Goal: Transaction & Acquisition: Purchase product/service

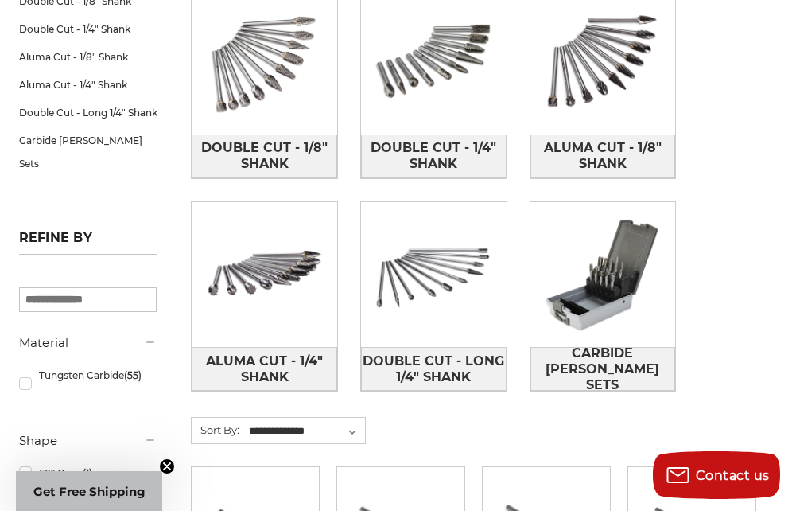
scroll to position [318, 0]
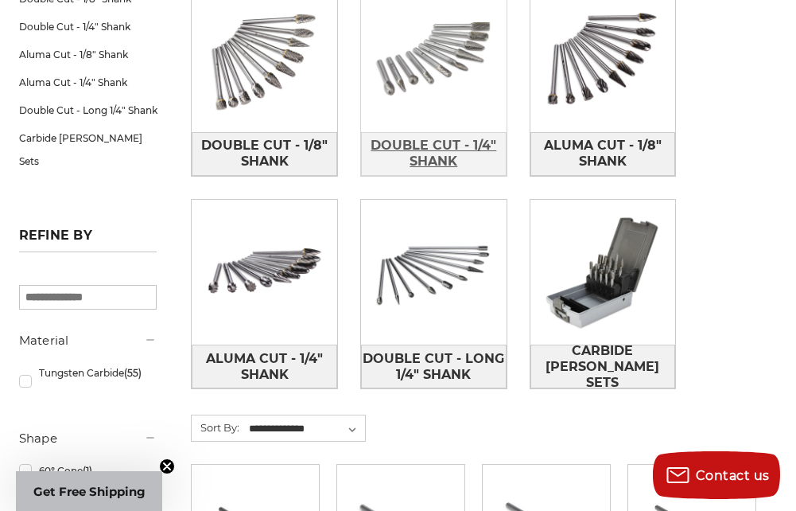
click at [441, 151] on span "Double Cut - 1/4" Shank" at bounding box center [434, 153] width 144 height 43
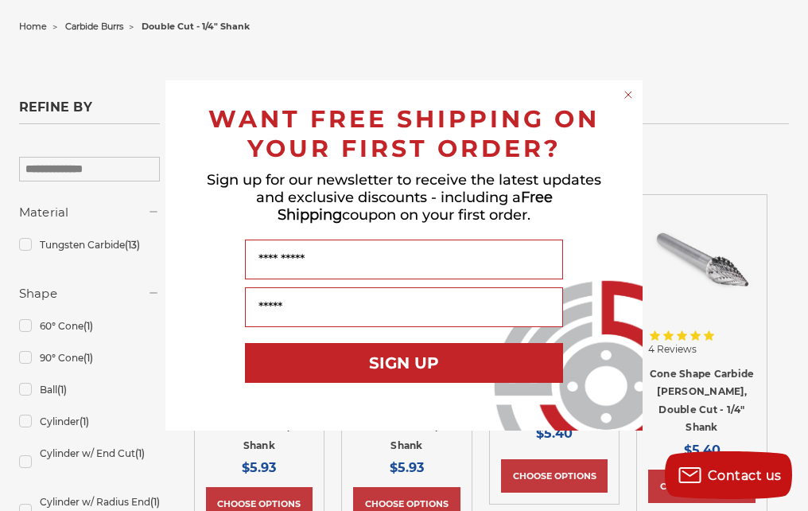
click at [625, 92] on circle "Close dialog" at bounding box center [628, 94] width 15 height 15
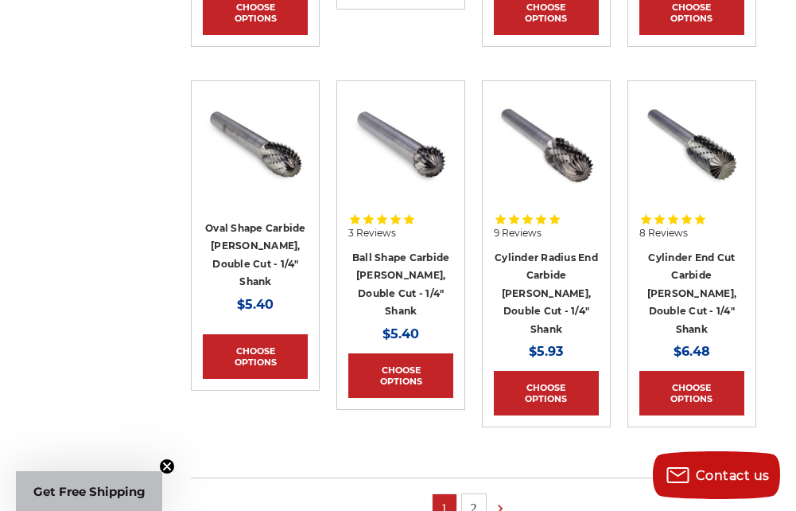
scroll to position [1193, 0]
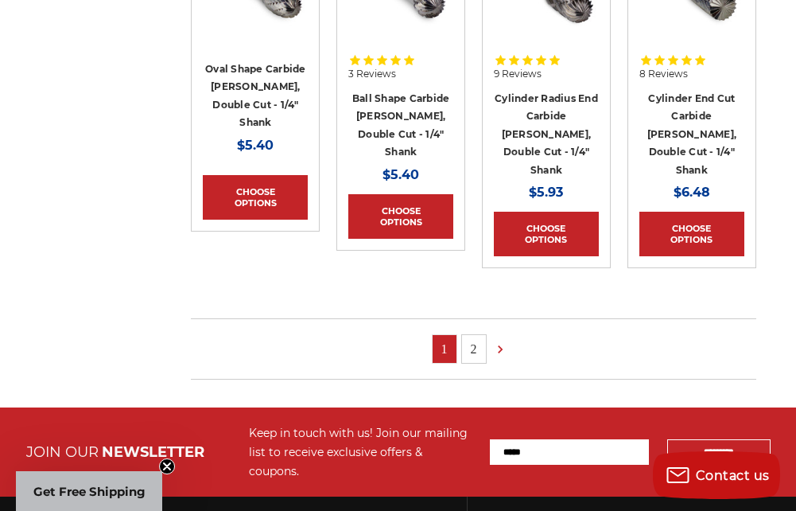
click at [468, 335] on link "2" at bounding box center [474, 349] width 24 height 28
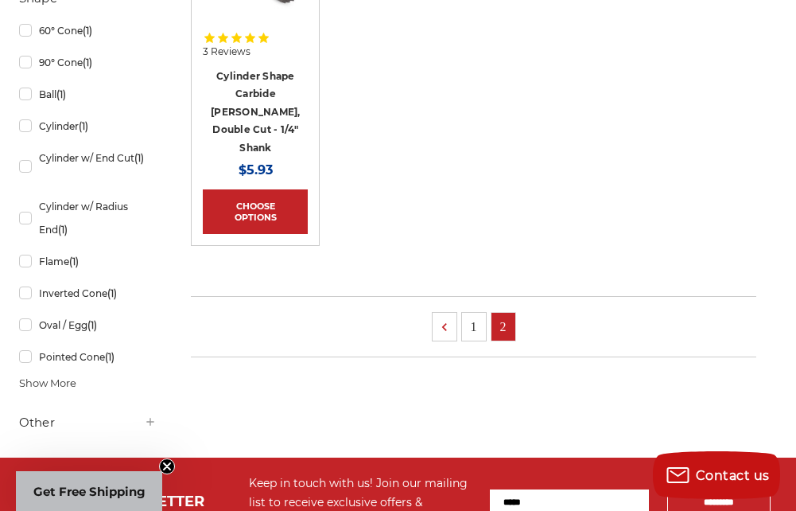
scroll to position [477, 0]
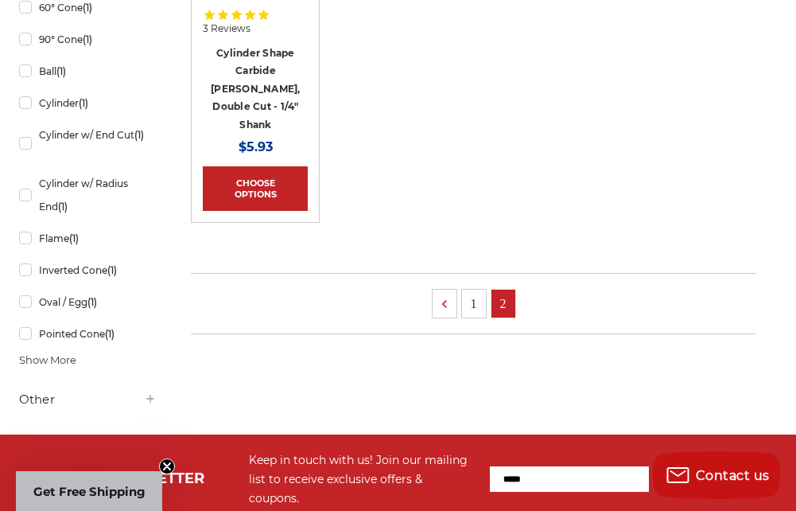
click at [470, 290] on link "1" at bounding box center [474, 304] width 24 height 28
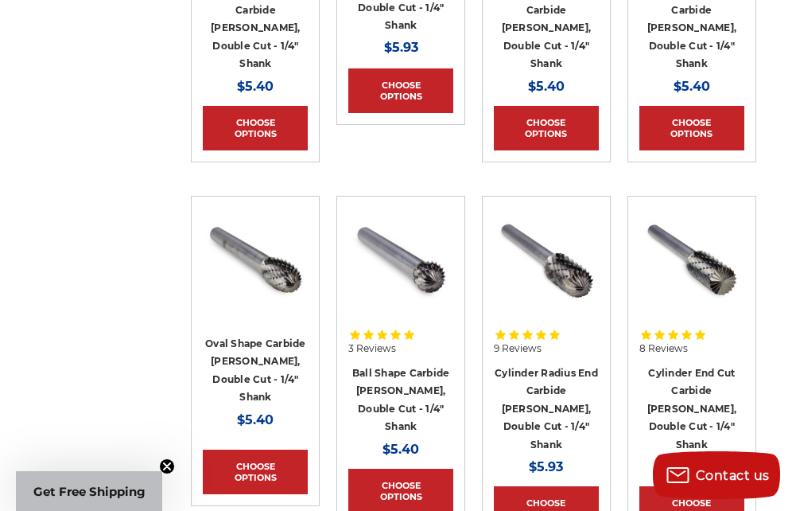
scroll to position [954, 0]
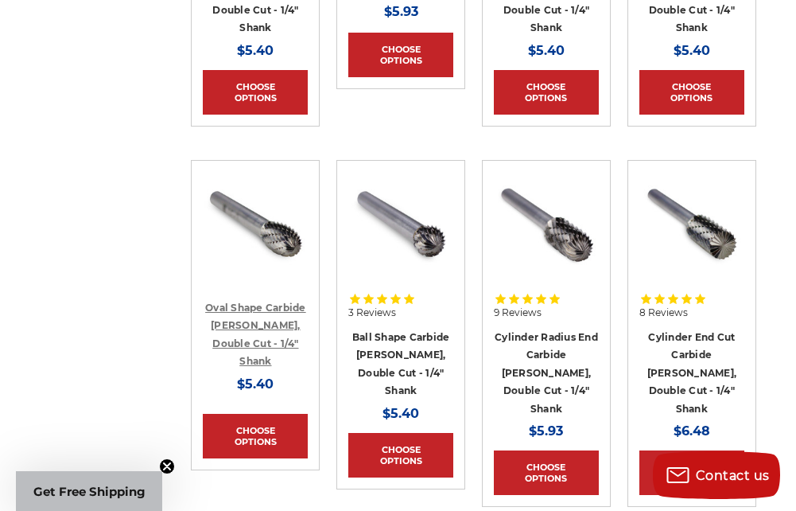
click at [295, 301] on link "Oval Shape Carbide Burr, Double Cut - 1/4" Shank" at bounding box center [255, 334] width 101 height 66
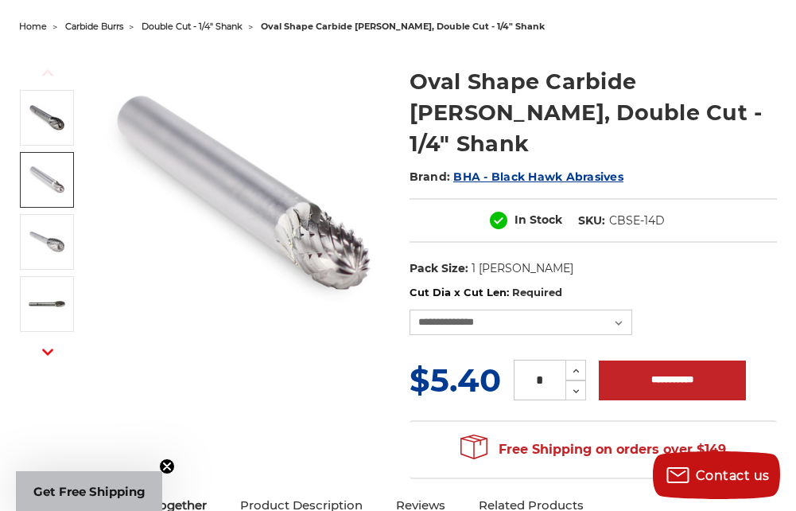
click at [61, 189] on img at bounding box center [47, 180] width 40 height 40
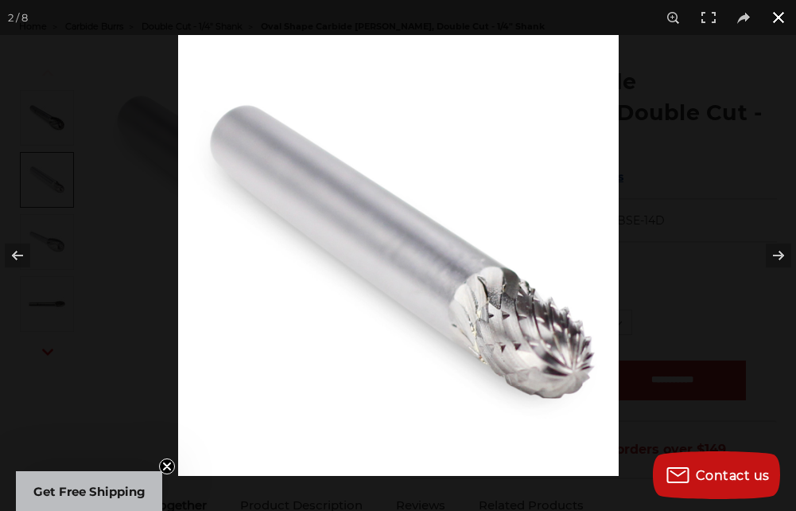
click at [783, 19] on button at bounding box center [778, 17] width 35 height 35
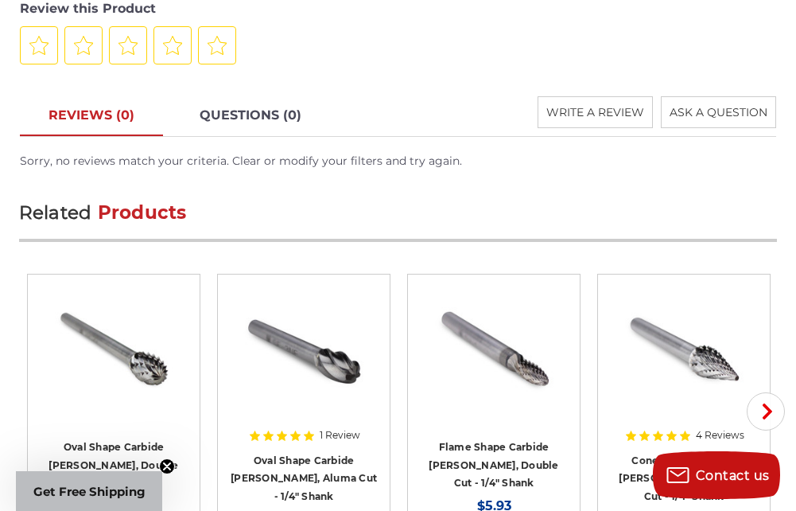
scroll to position [2466, 0]
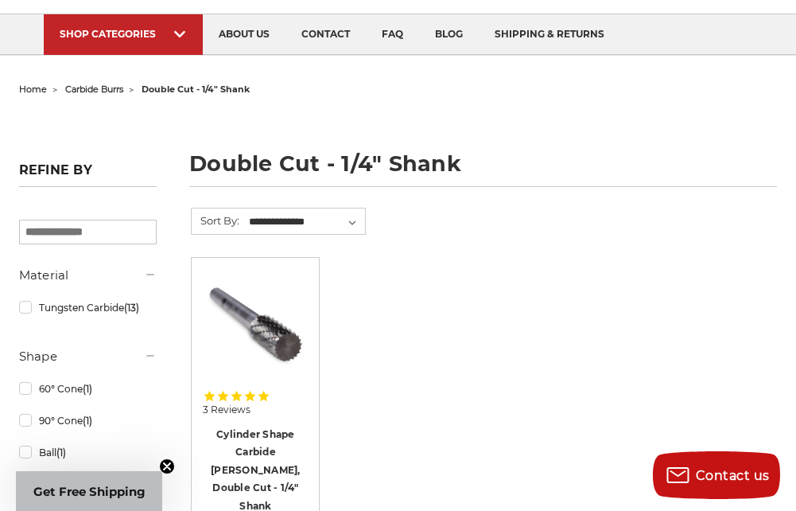
scroll to position [80, 0]
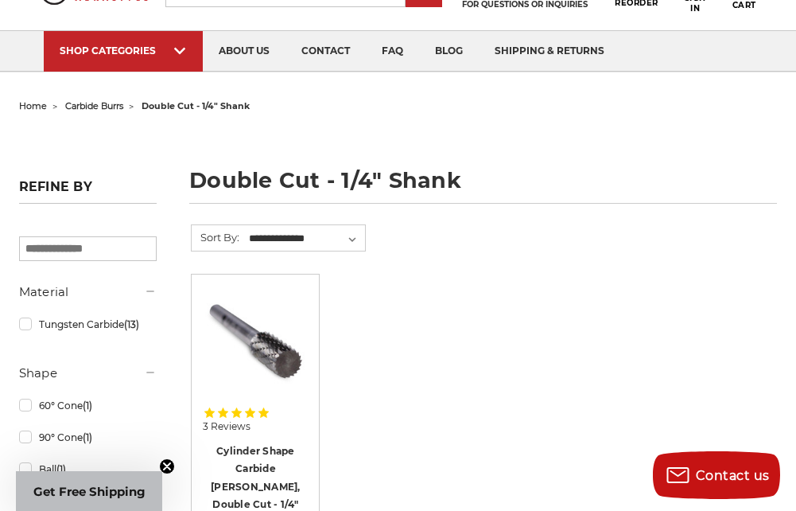
click at [109, 105] on span "carbide burrs" at bounding box center [94, 105] width 58 height 11
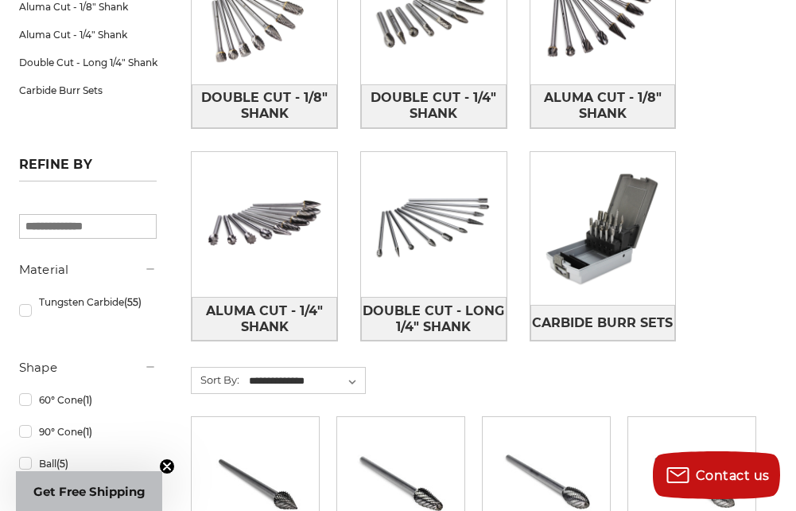
scroll to position [398, 0]
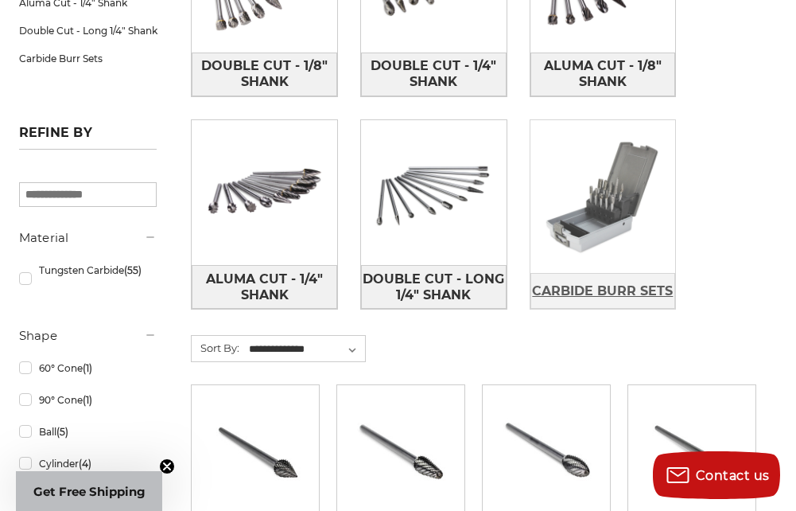
click at [636, 295] on span "Carbide Burr Sets" at bounding box center [602, 291] width 141 height 27
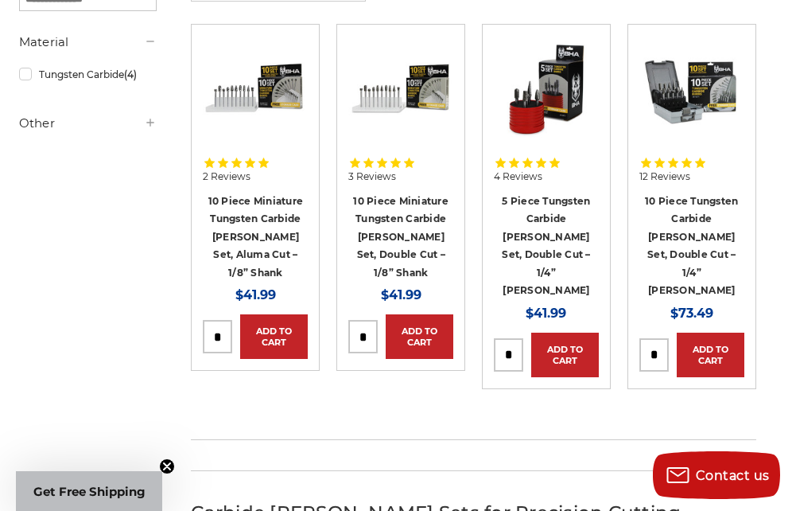
scroll to position [318, 0]
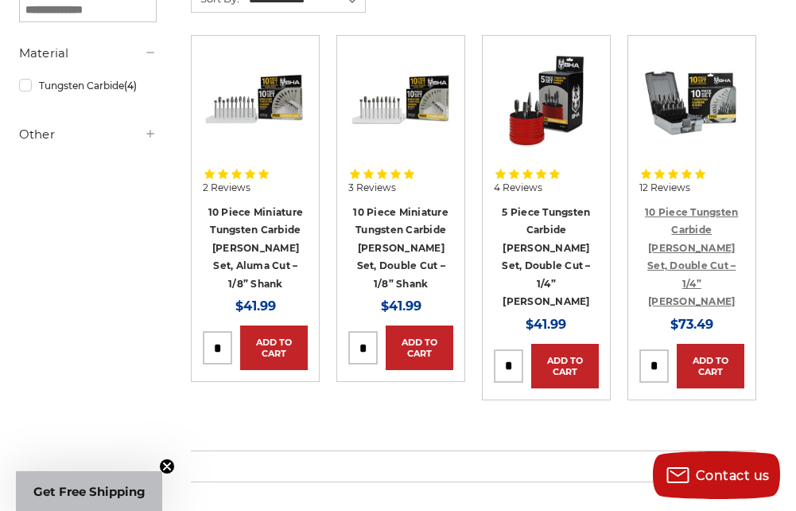
click at [728, 211] on link "10 Piece Tungsten Carbide Burr Set, Double Cut – 1/4” Shank" at bounding box center [691, 257] width 93 height 102
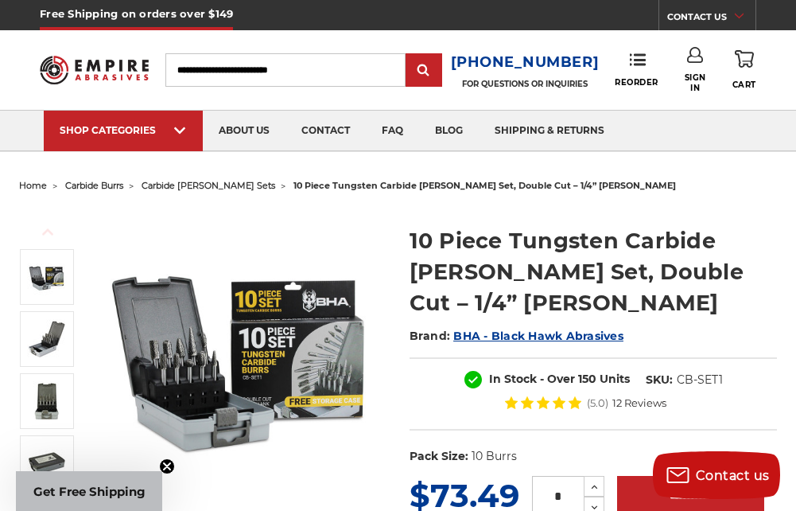
click at [155, 317] on img at bounding box center [241, 353] width 290 height 290
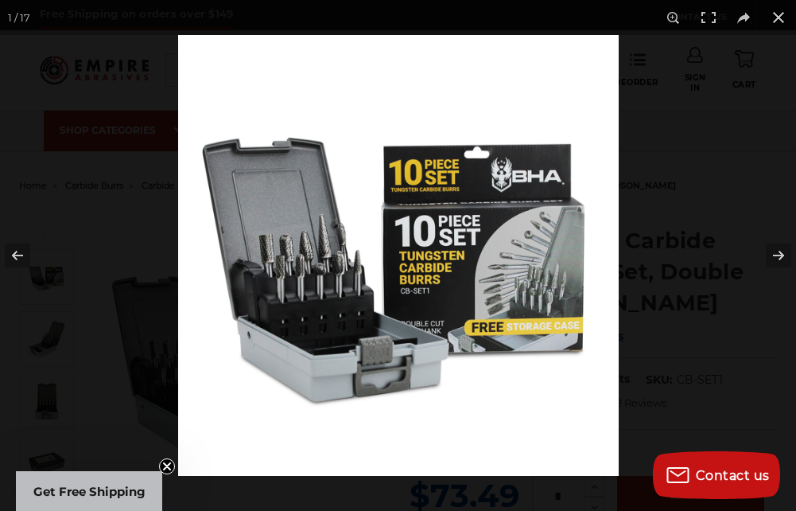
click at [312, 255] on img at bounding box center [398, 255] width 441 height 441
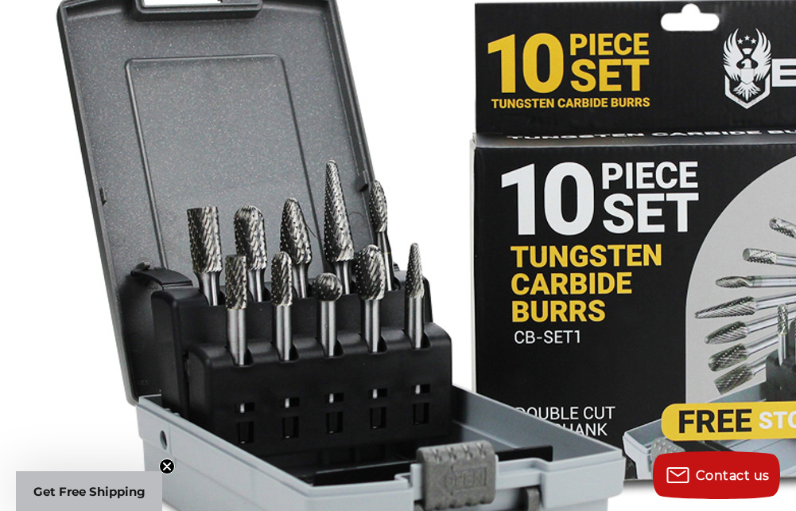
click at [352, 304] on img at bounding box center [509, 255] width 1018 height 1018
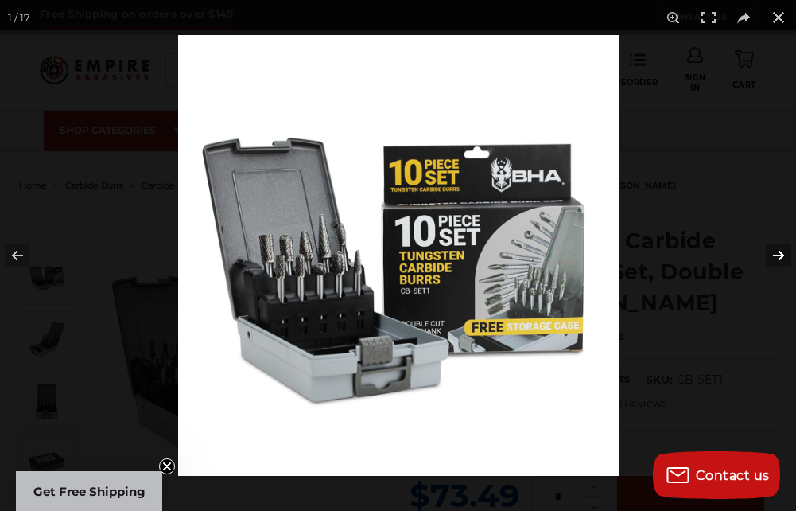
click at [773, 253] on button at bounding box center [768, 256] width 56 height 80
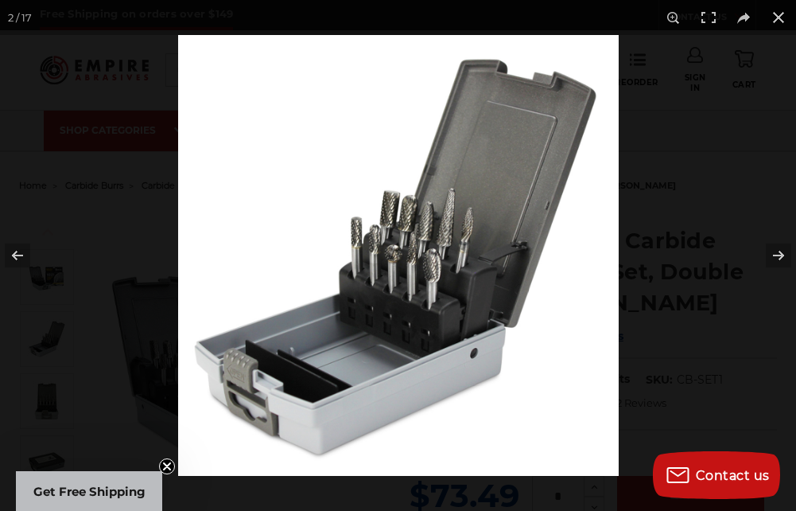
click at [411, 255] on img at bounding box center [398, 255] width 441 height 441
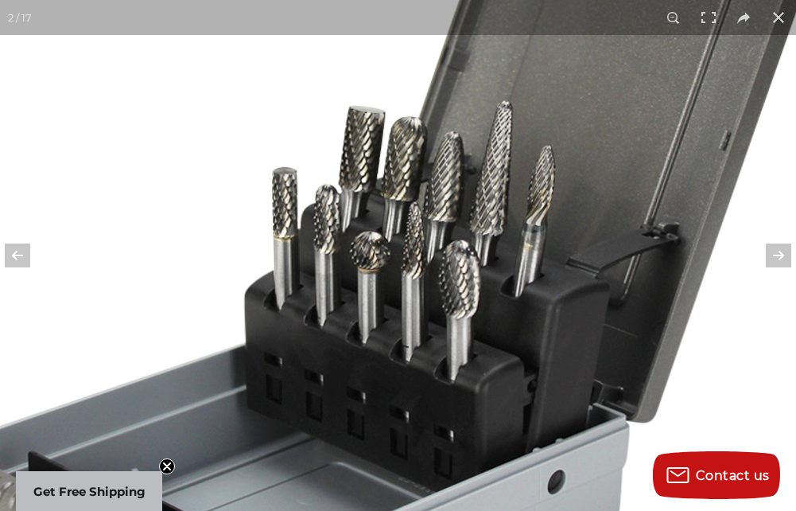
click at [484, 253] on img at bounding box center [382, 256] width 1018 height 1018
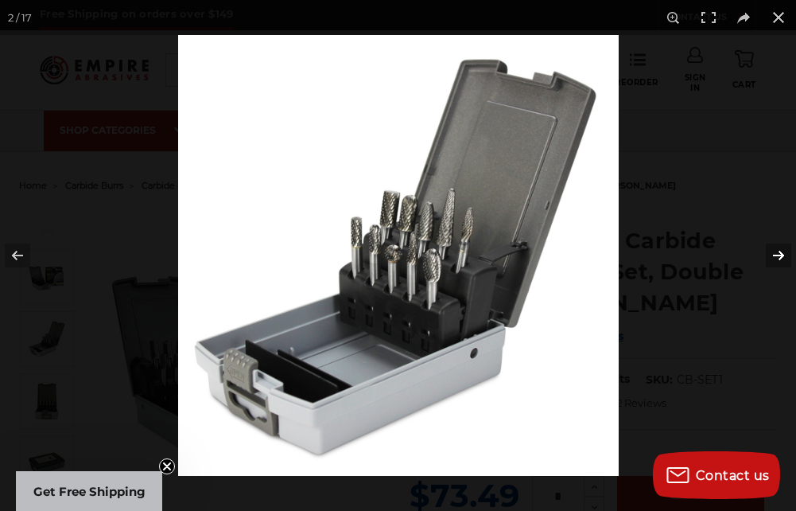
click at [777, 252] on button at bounding box center [768, 256] width 56 height 80
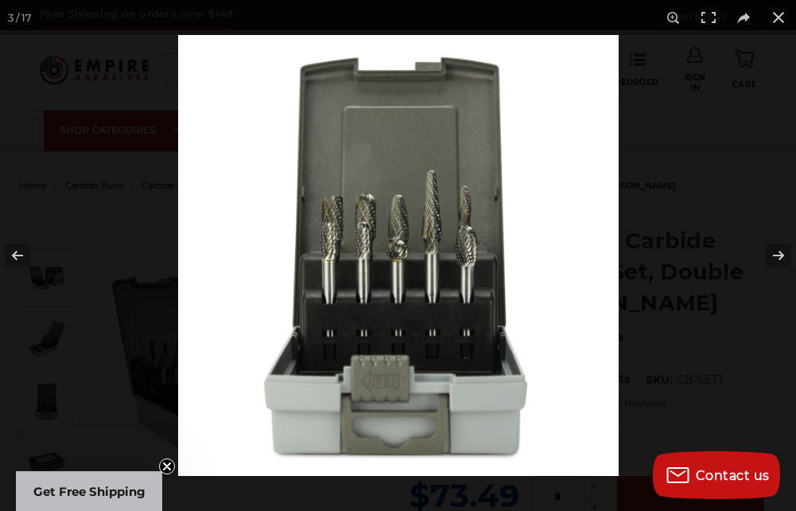
click at [446, 256] on img at bounding box center [398, 255] width 441 height 441
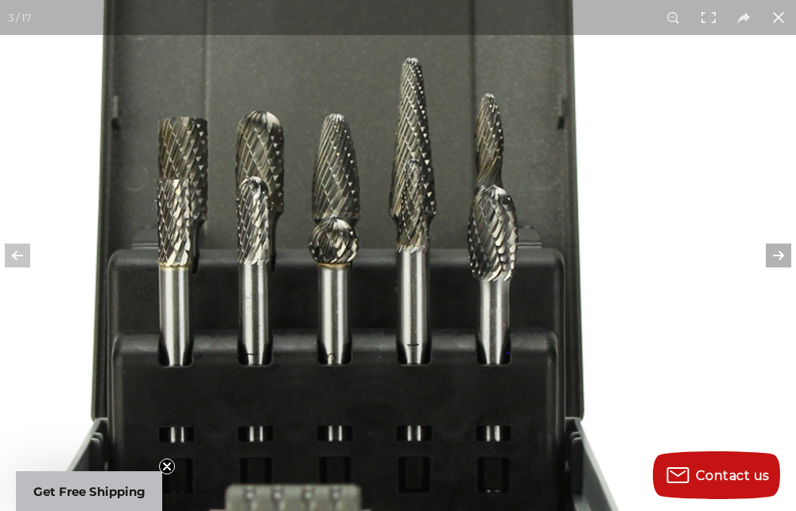
click at [775, 256] on button at bounding box center [768, 256] width 56 height 80
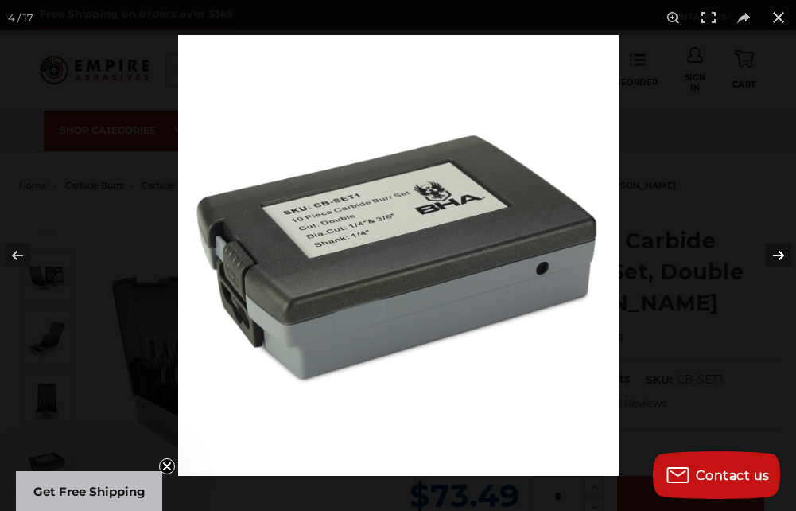
click at [775, 256] on button at bounding box center [768, 256] width 56 height 80
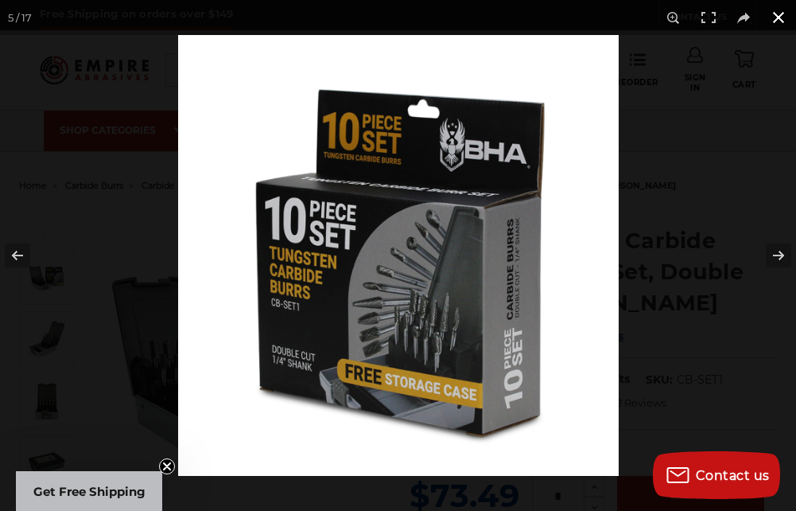
click at [778, 8] on button at bounding box center [778, 17] width 35 height 35
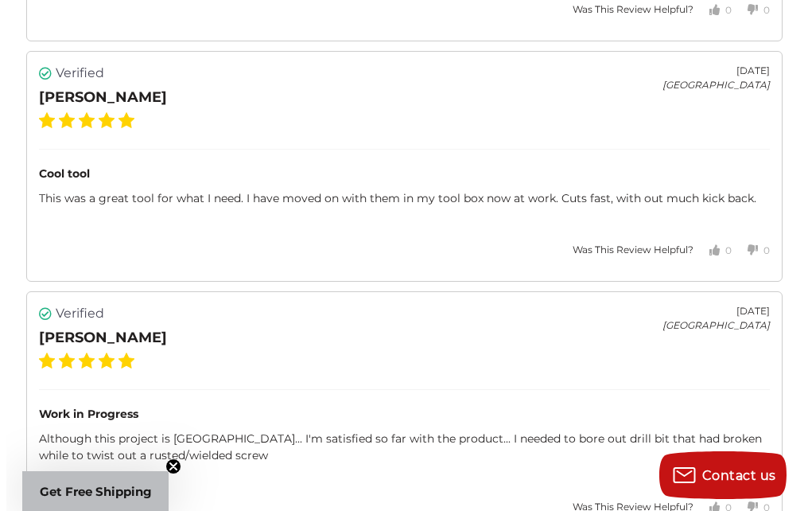
scroll to position [4278, 0]
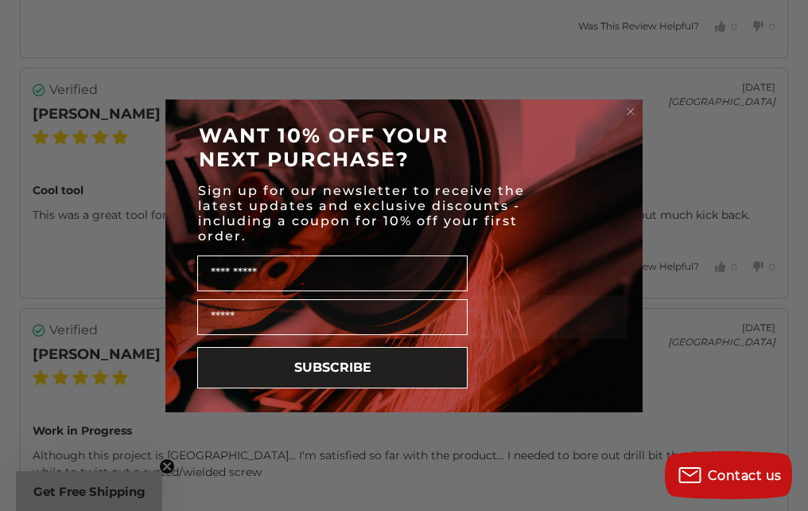
click at [627, 111] on circle "Close dialog" at bounding box center [631, 110] width 15 height 15
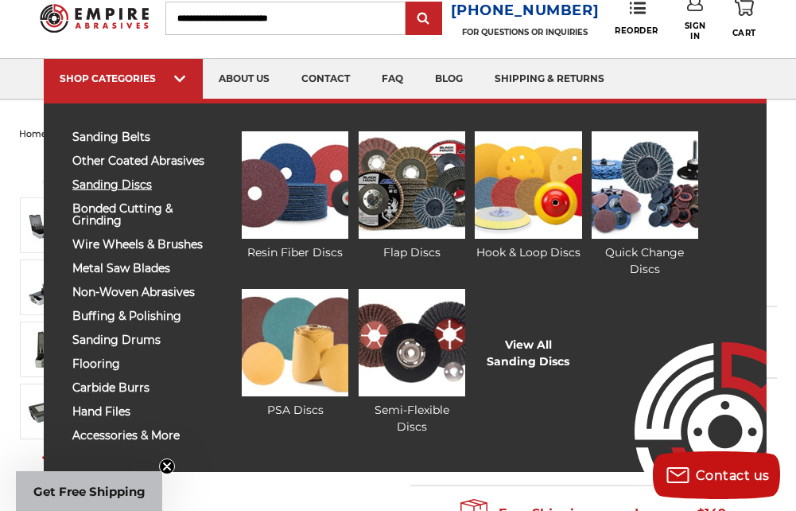
scroll to position [80, 0]
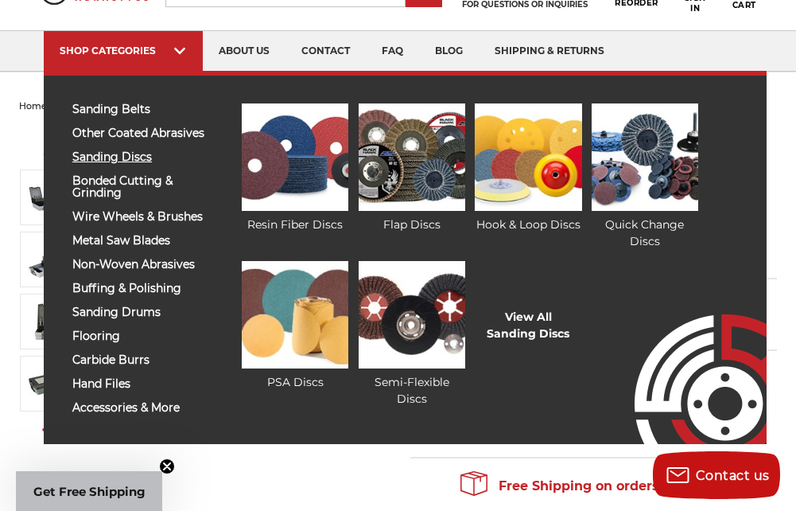
click at [130, 154] on span "sanding discs" at bounding box center [139, 157] width 135 height 12
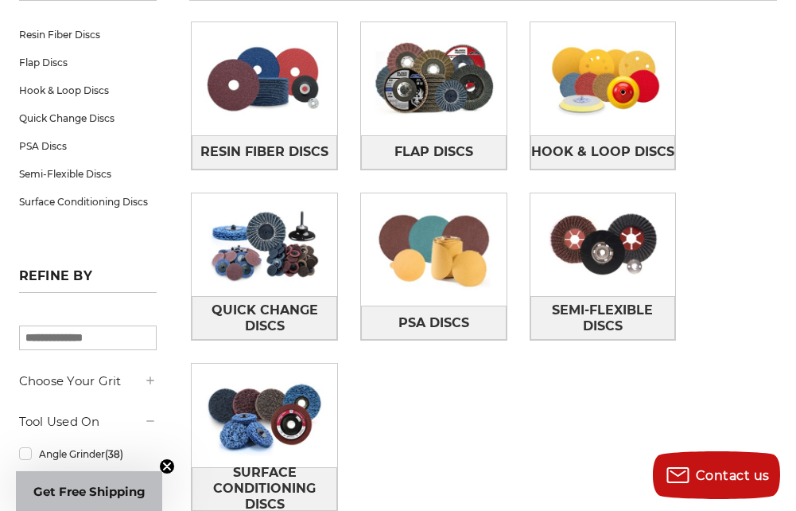
scroll to position [318, 0]
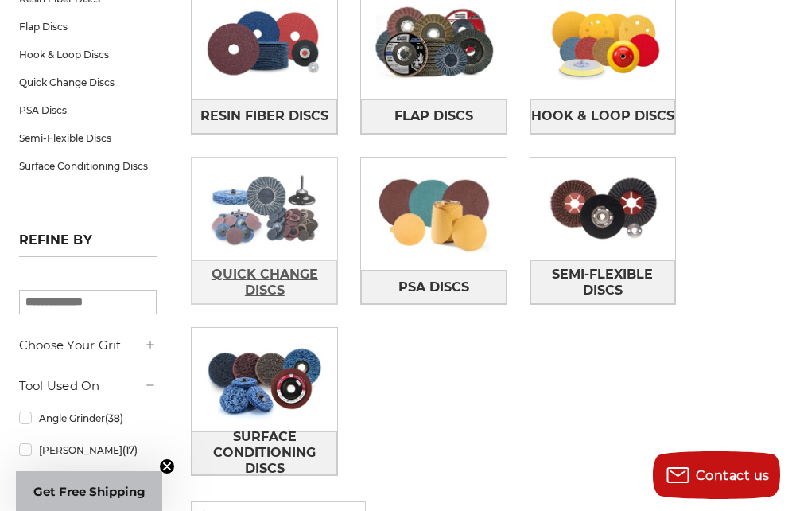
click at [251, 275] on span "Quick Change Discs" at bounding box center [264, 282] width 144 height 43
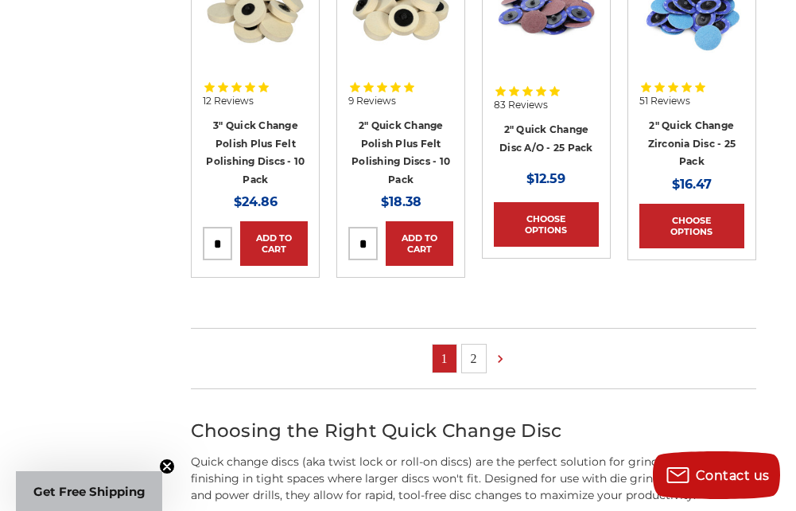
scroll to position [1114, 0]
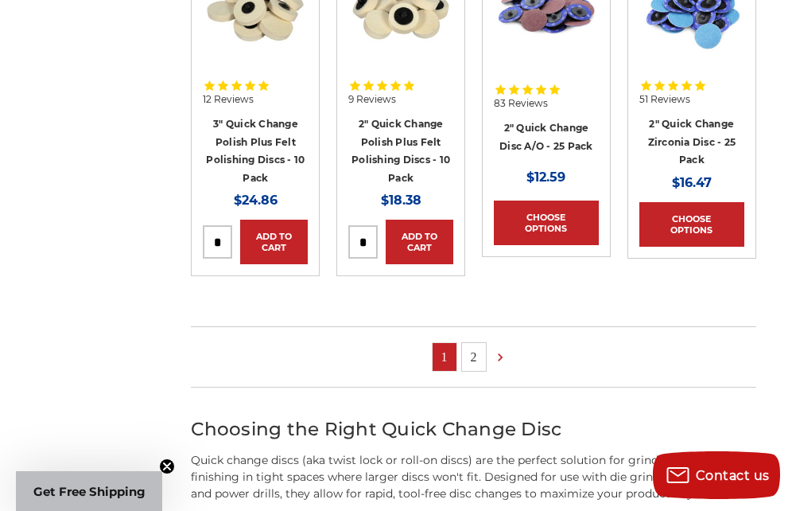
click at [469, 356] on link "2" at bounding box center [474, 357] width 24 height 28
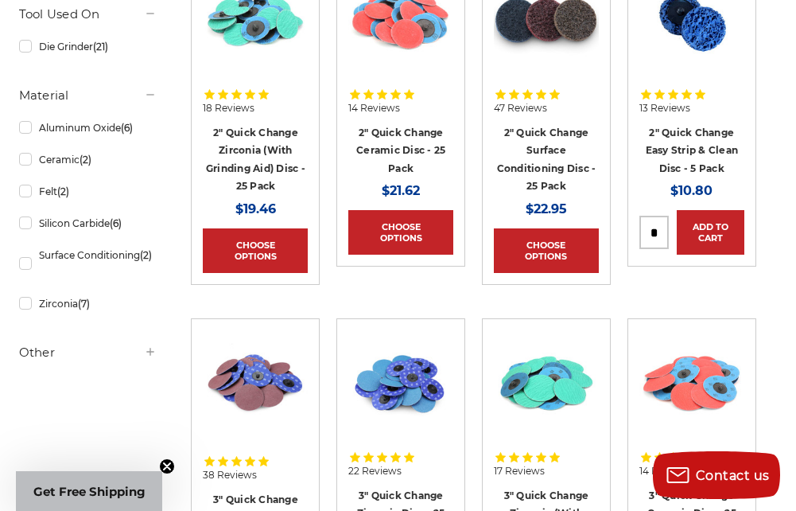
scroll to position [318, 0]
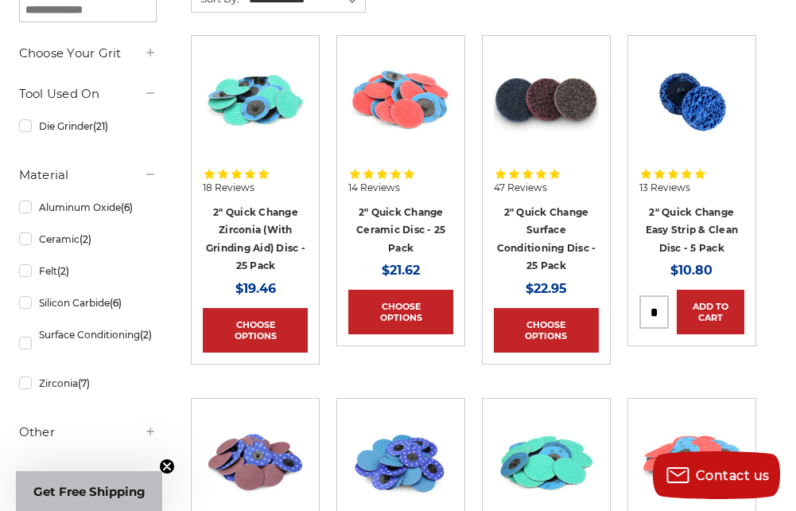
drag, startPoint x: 561, startPoint y: 221, endPoint x: 551, endPoint y: 224, distance: 9.8
click at [559, 221] on h4 "2" Quick Change Surface Conditioning Disc - 25 Pack" at bounding box center [546, 239] width 105 height 72
click at [551, 224] on link "2" Quick Change Surface Conditioning Disc - 25 Pack" at bounding box center [546, 239] width 99 height 66
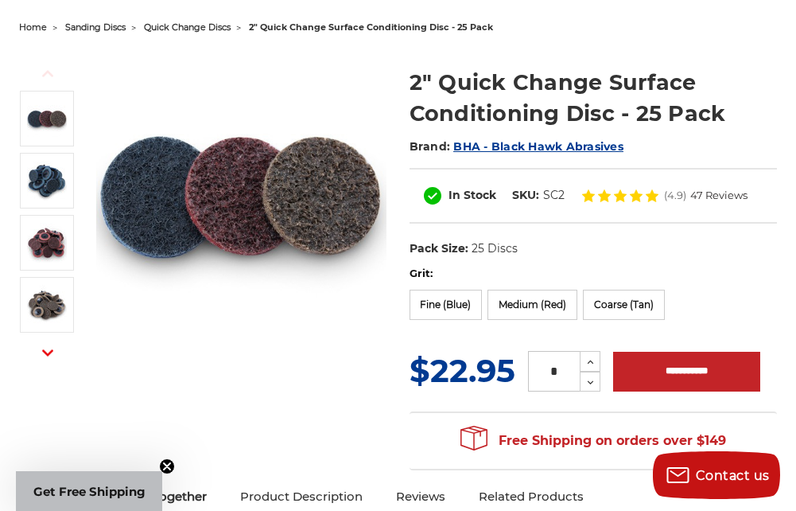
scroll to position [159, 0]
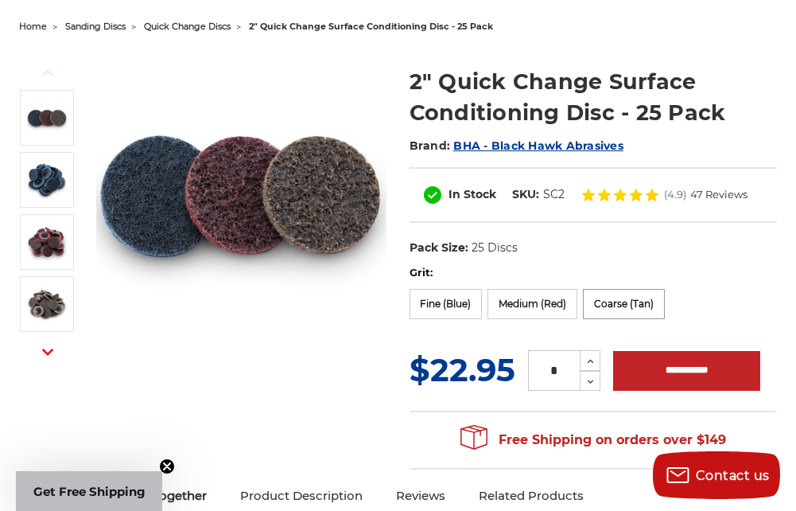
click at [633, 294] on label "Coarse (Tan)" at bounding box center [624, 304] width 82 height 30
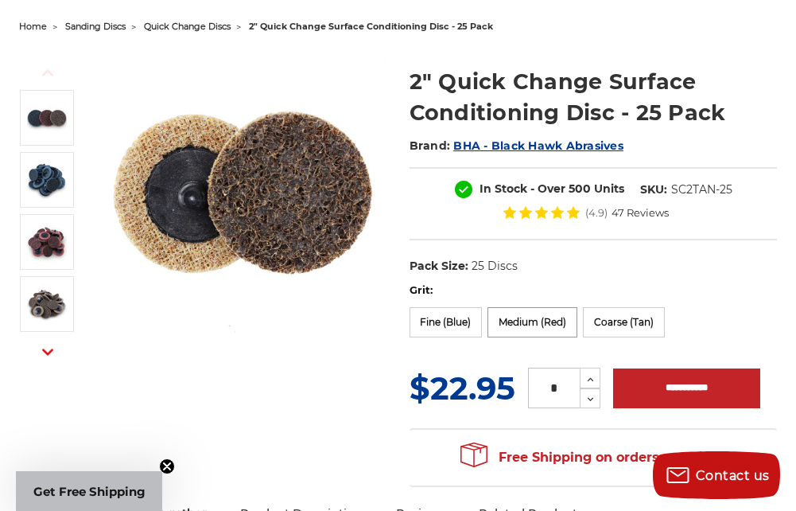
click at [539, 324] on label "Medium (Red)" at bounding box center [533, 322] width 90 height 30
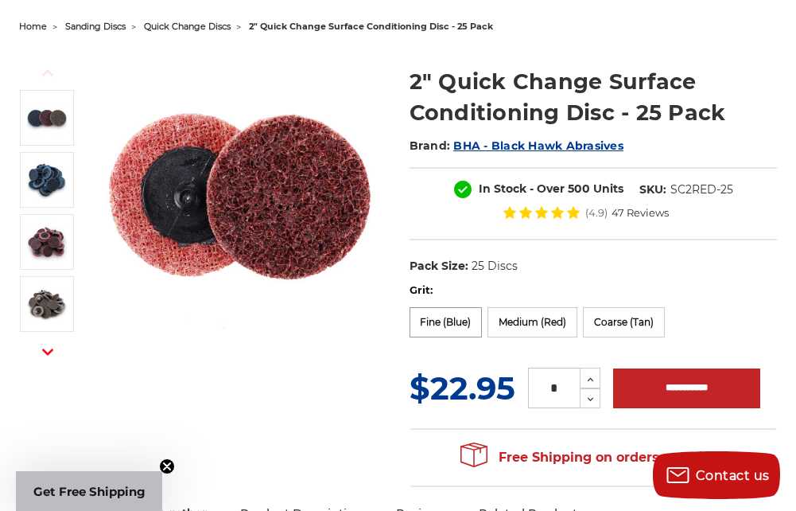
click at [445, 327] on label "Fine (Blue)" at bounding box center [446, 322] width 73 height 30
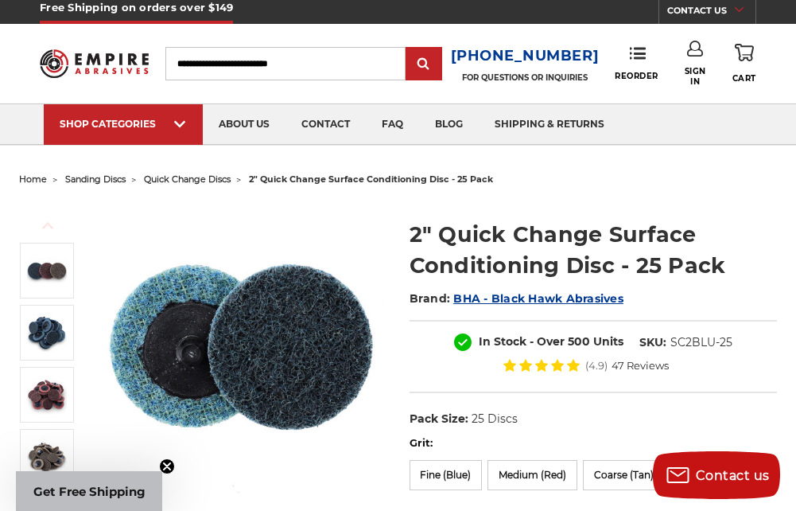
scroll to position [0, 0]
